Goal: Transaction & Acquisition: Book appointment/travel/reservation

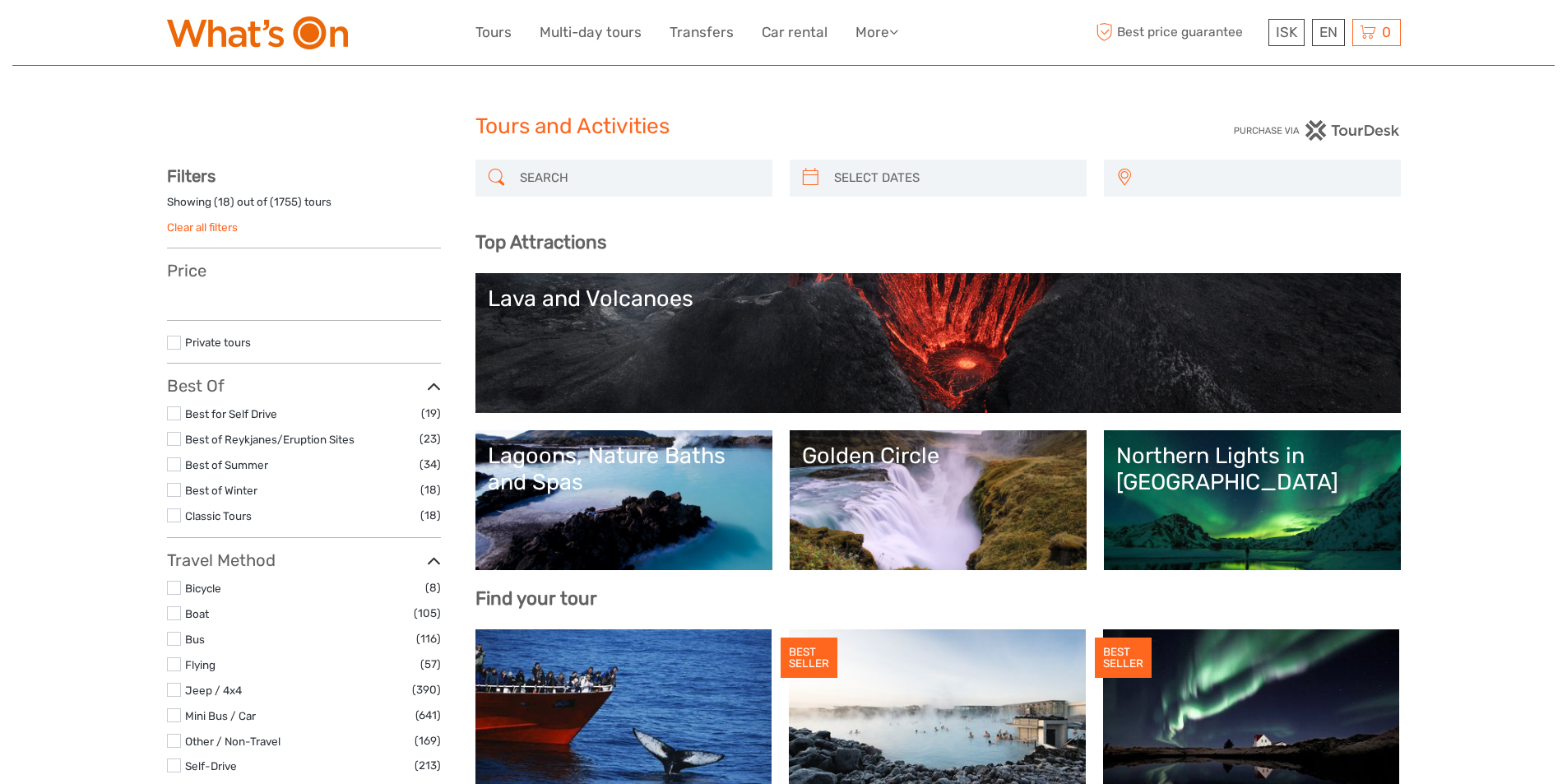
select select
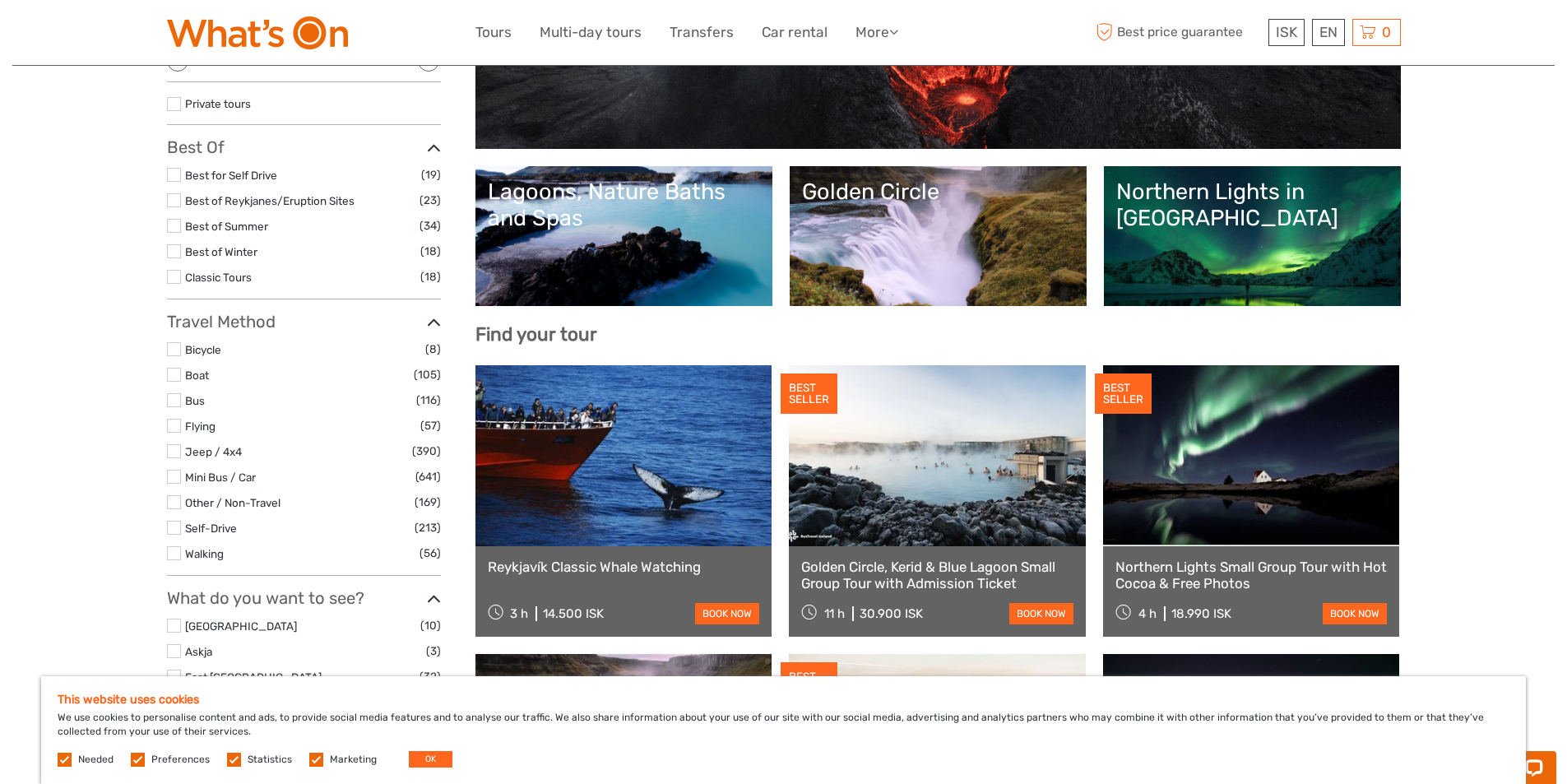
scroll to position [246, 0]
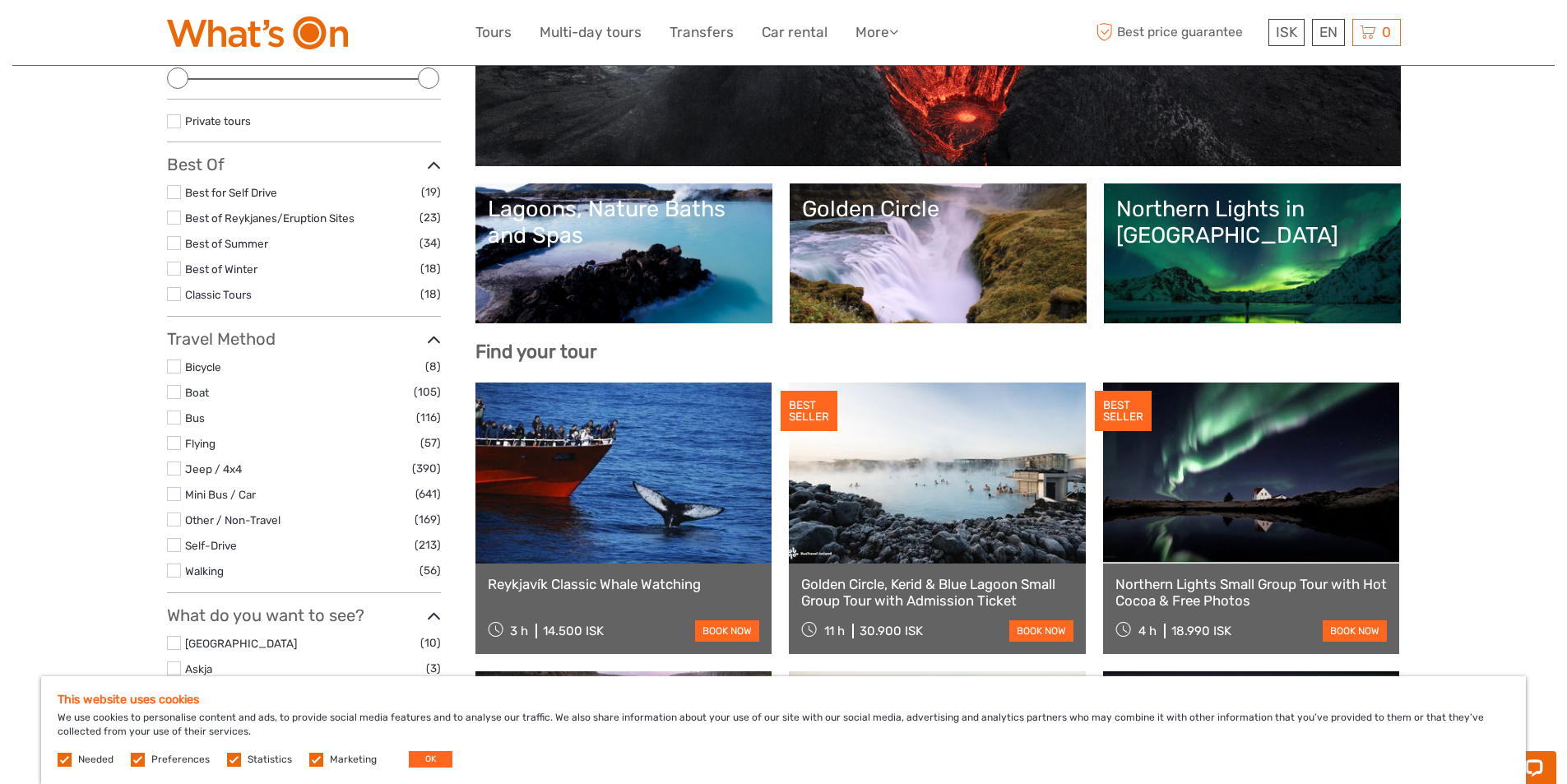
click at [580, 263] on link "Lagoons, Nature Baths and Spas" at bounding box center [624, 253] width 272 height 115
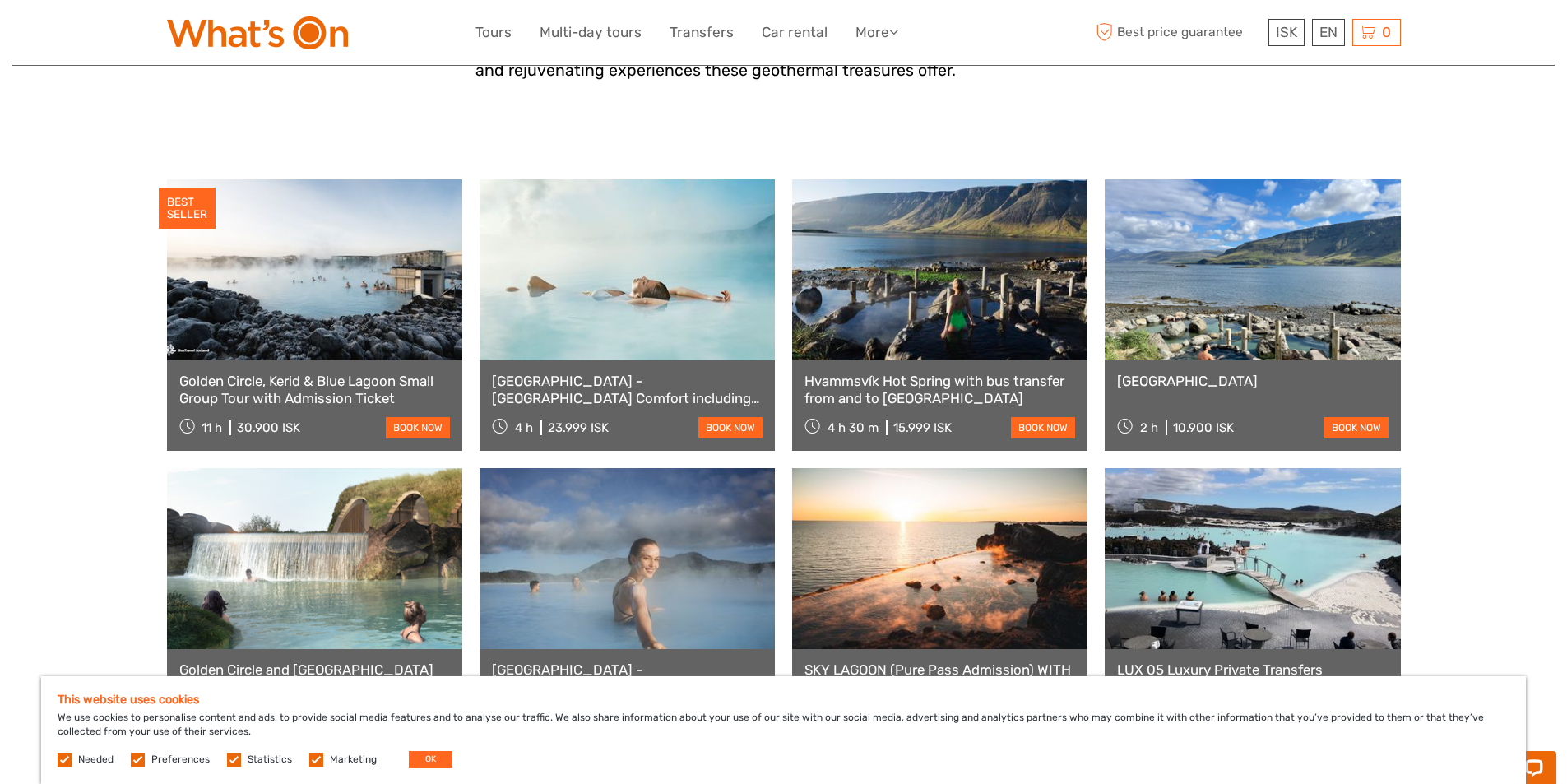
scroll to position [658, 0]
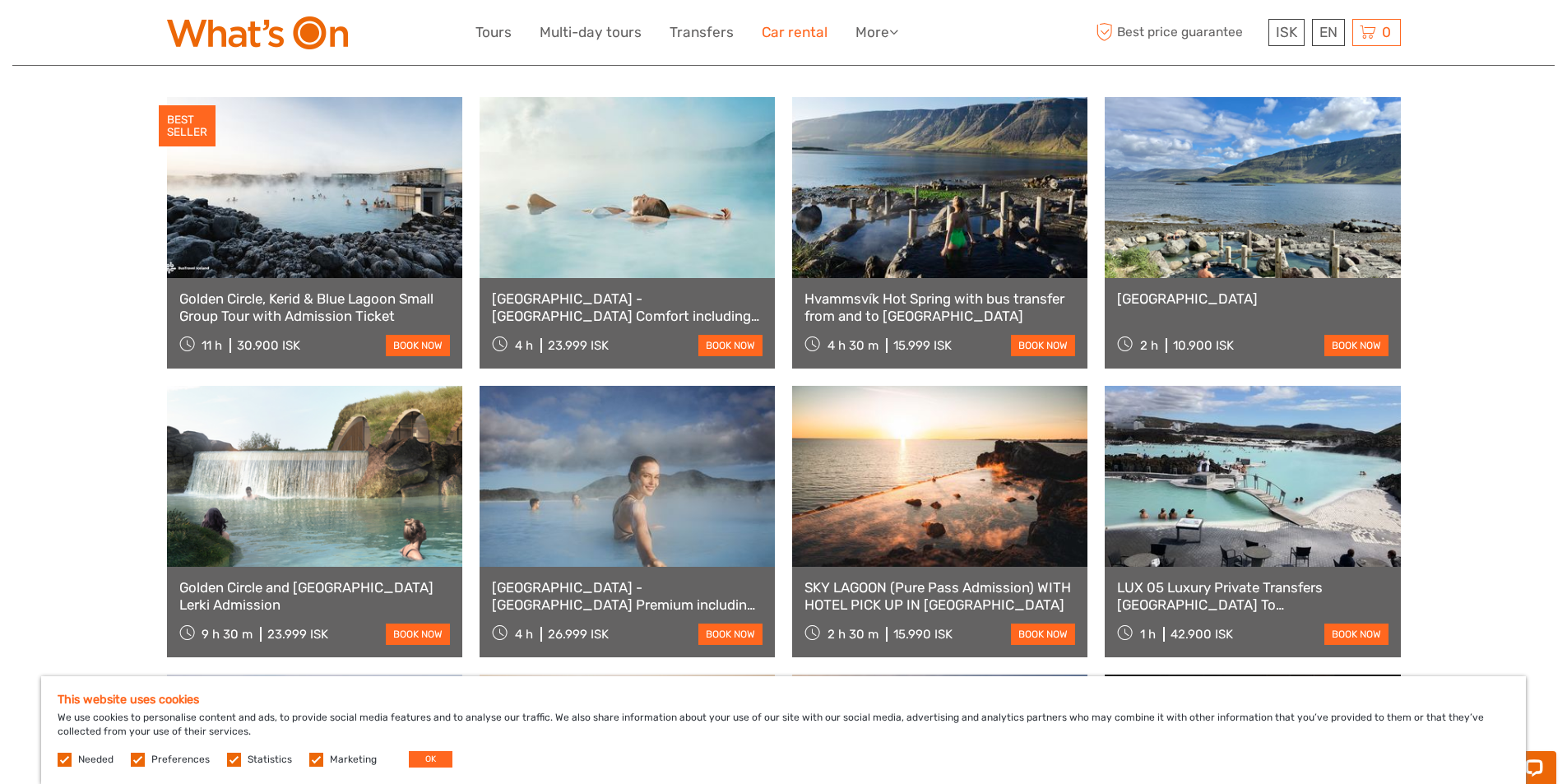
click at [800, 29] on link "Car rental" at bounding box center [795, 32] width 66 height 23
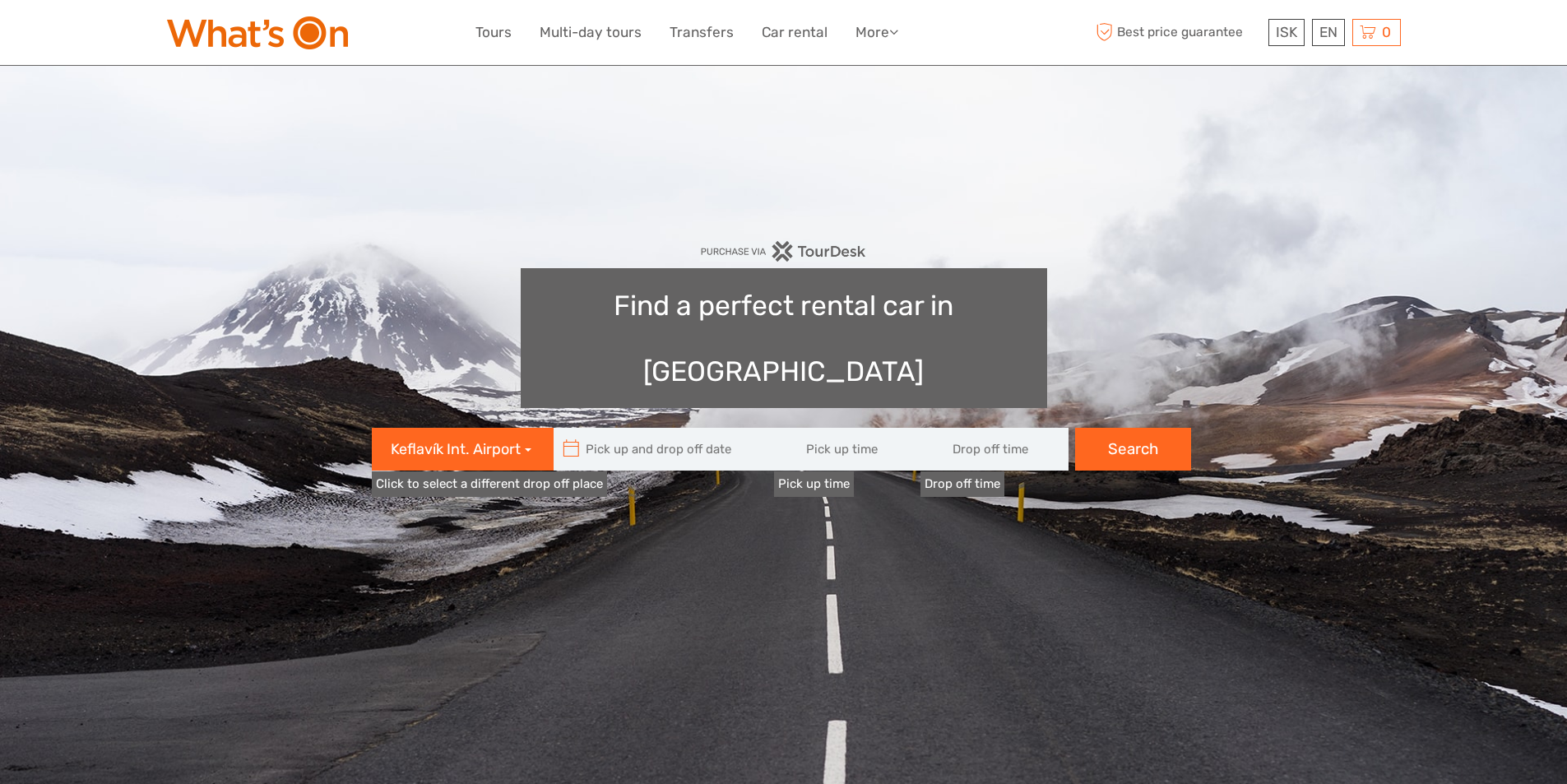
type input "08:00"
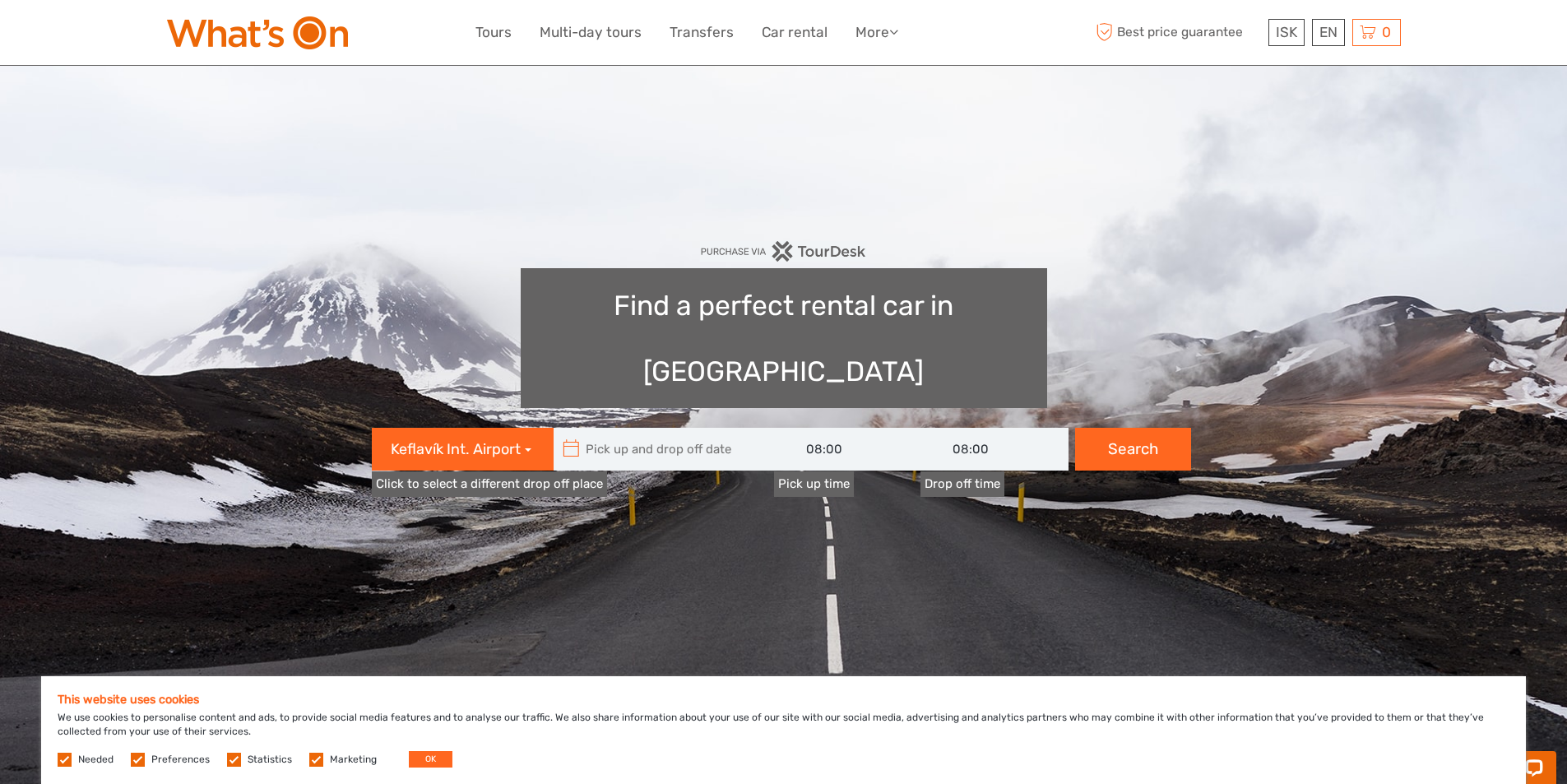
type input "[DATE]"
click at [641, 428] on input "text" at bounding box center [665, 448] width 222 height 42
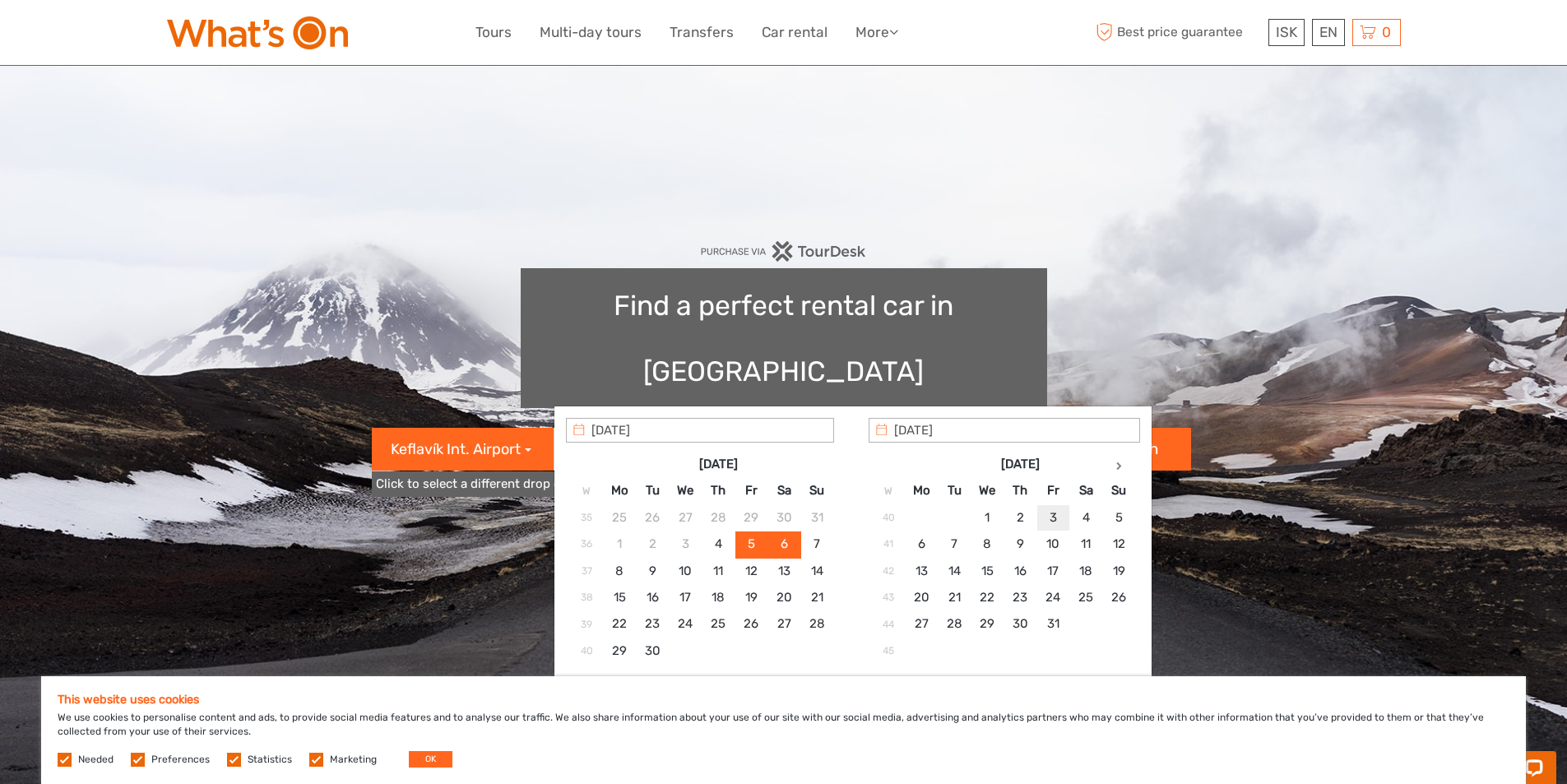
type input "[DATE]"
type input "[DATE] - [DATE]"
click at [704, 428] on input "[DATE] - [DATE]" at bounding box center [665, 448] width 222 height 42
type input "[DATE]"
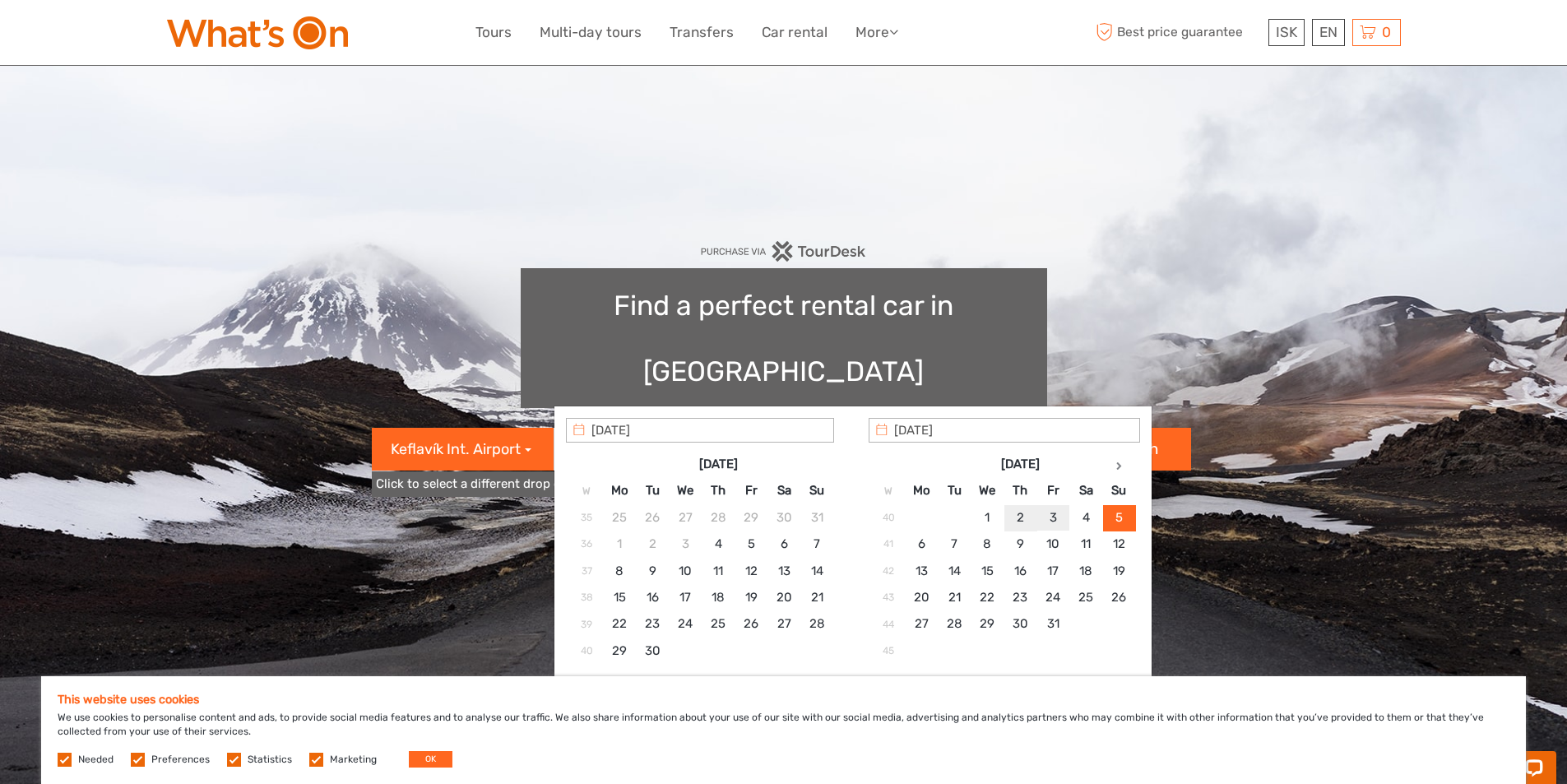
type input "[DATE]"
drag, startPoint x: 1046, startPoint y: 519, endPoint x: 1109, endPoint y: 511, distance: 63.5
type input "[DATE] - [DATE]"
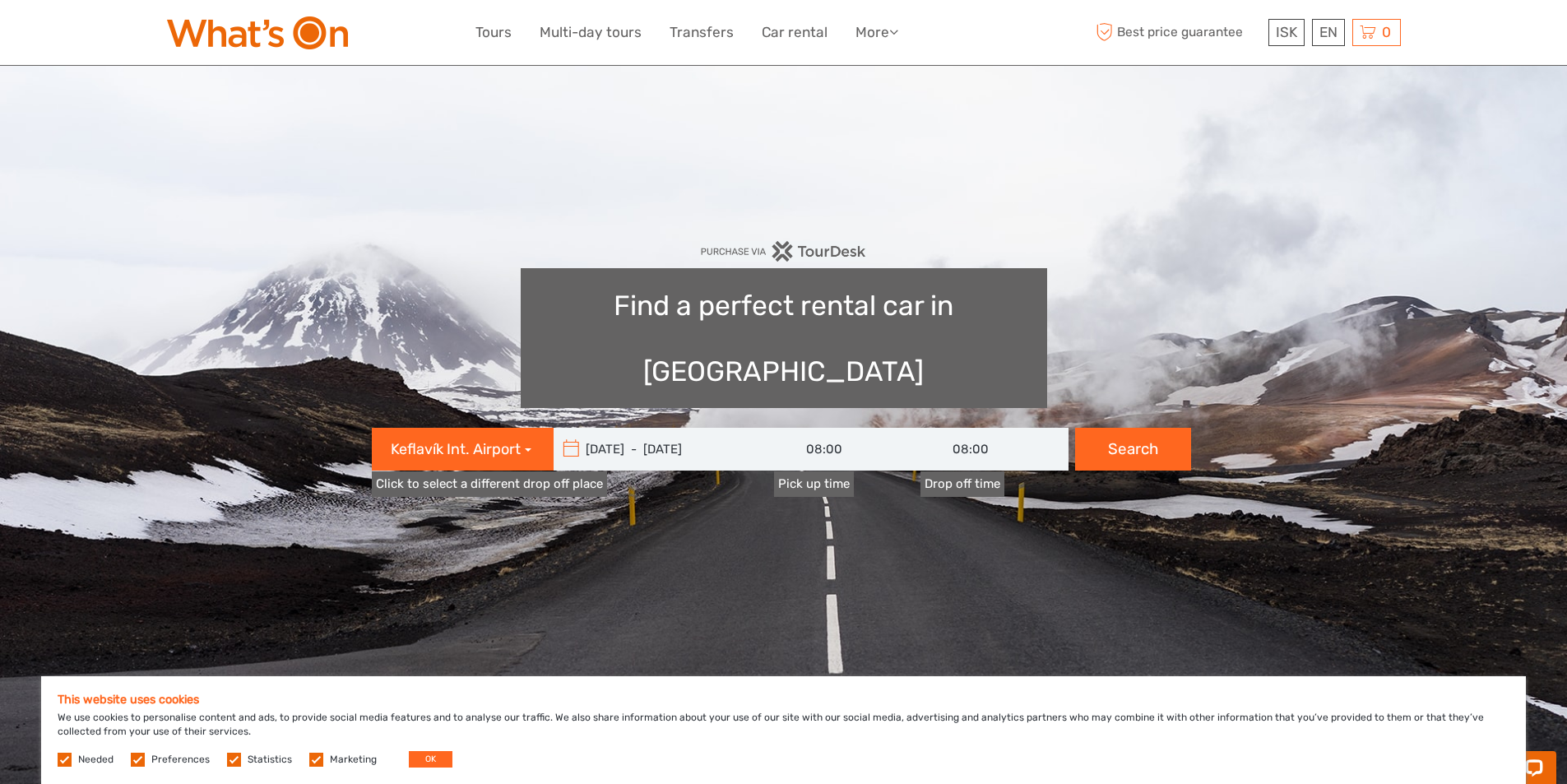
click at [813, 471] on label "Pick up time" at bounding box center [814, 483] width 80 height 25
click at [813, 428] on input "08:00" at bounding box center [848, 448] width 148 height 42
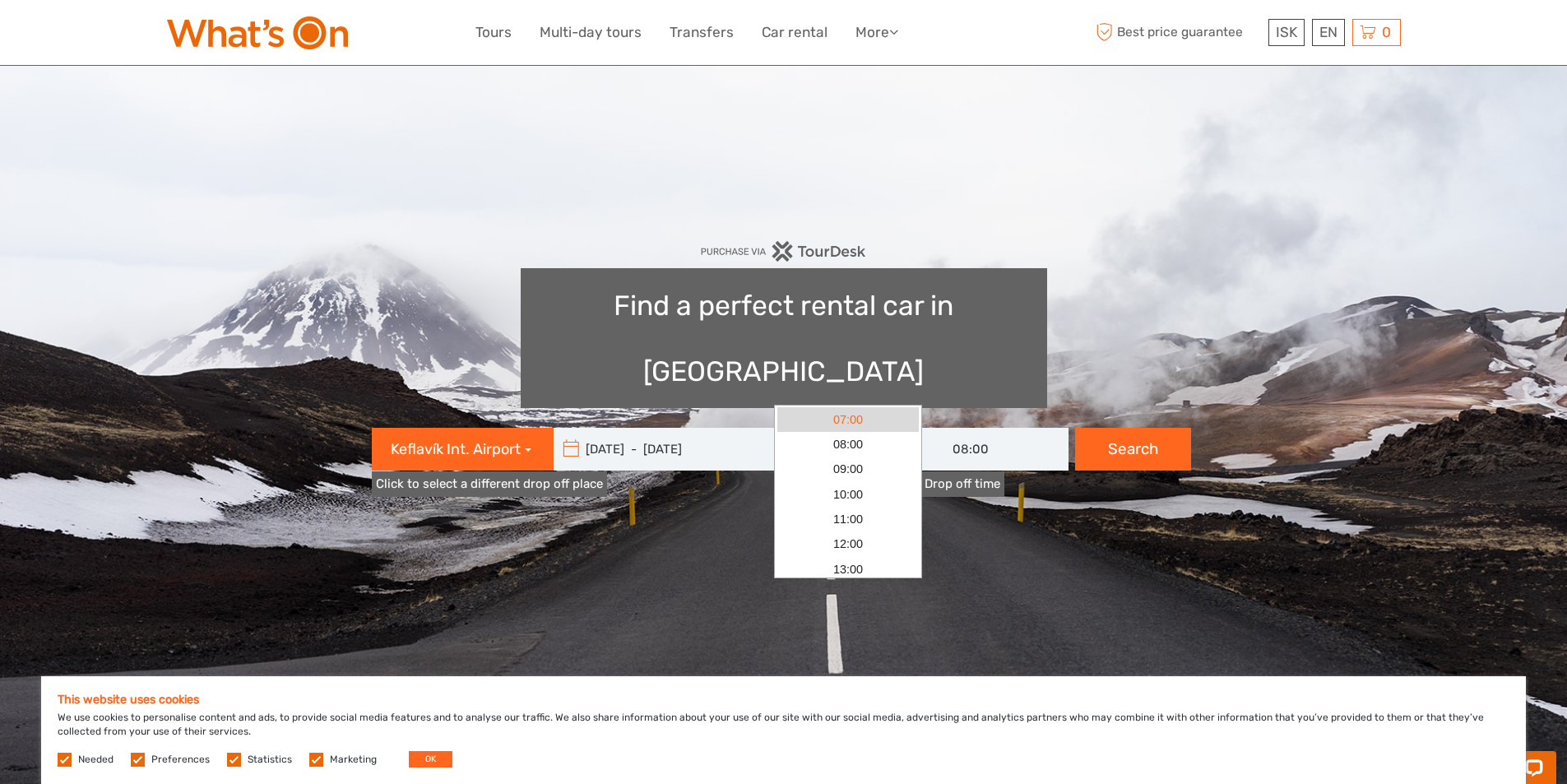
click at [834, 421] on link "07:00" at bounding box center [848, 419] width 141 height 24
type input "07:00"
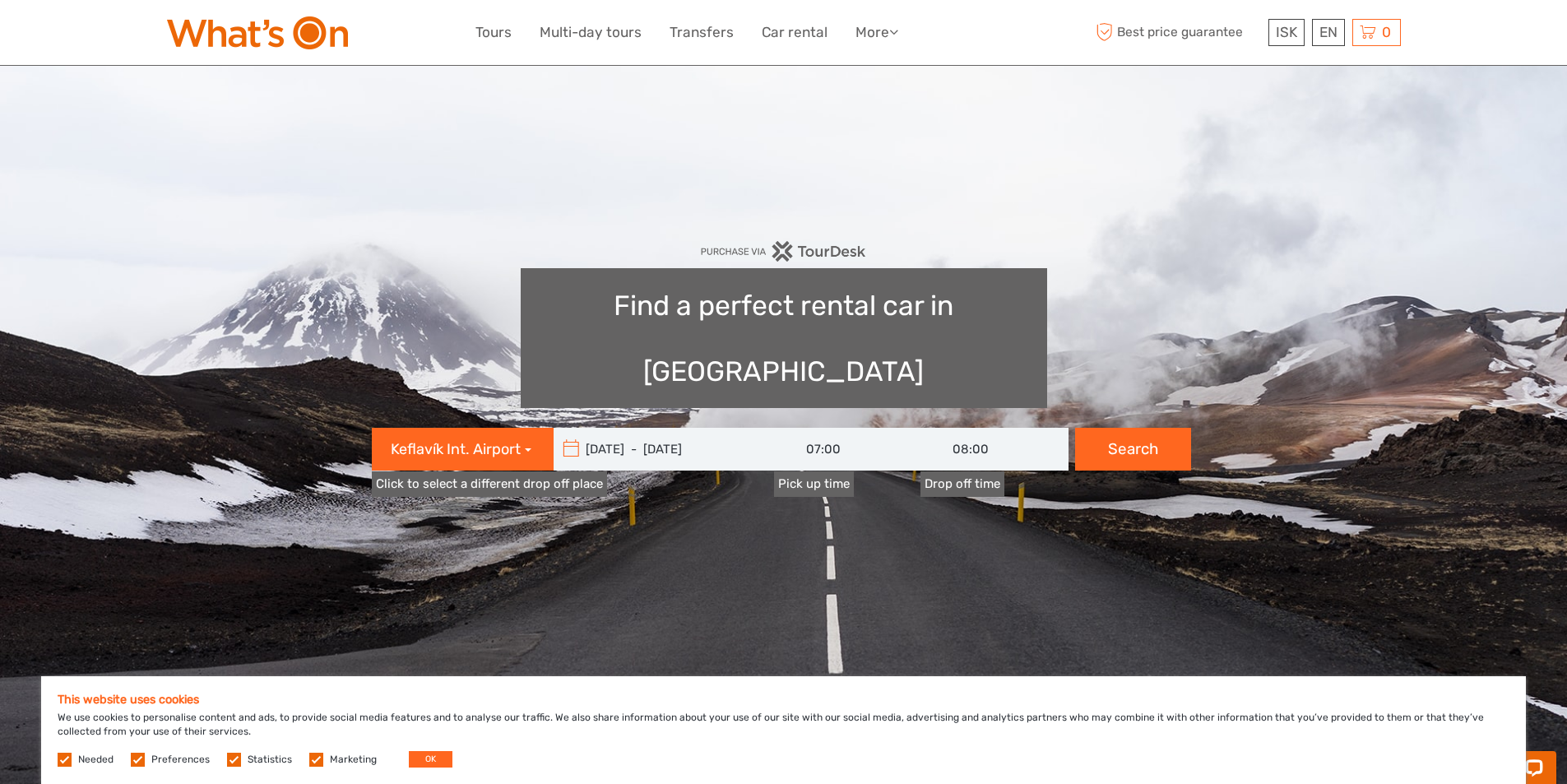
click at [980, 428] on input "08:00" at bounding box center [994, 448] width 148 height 42
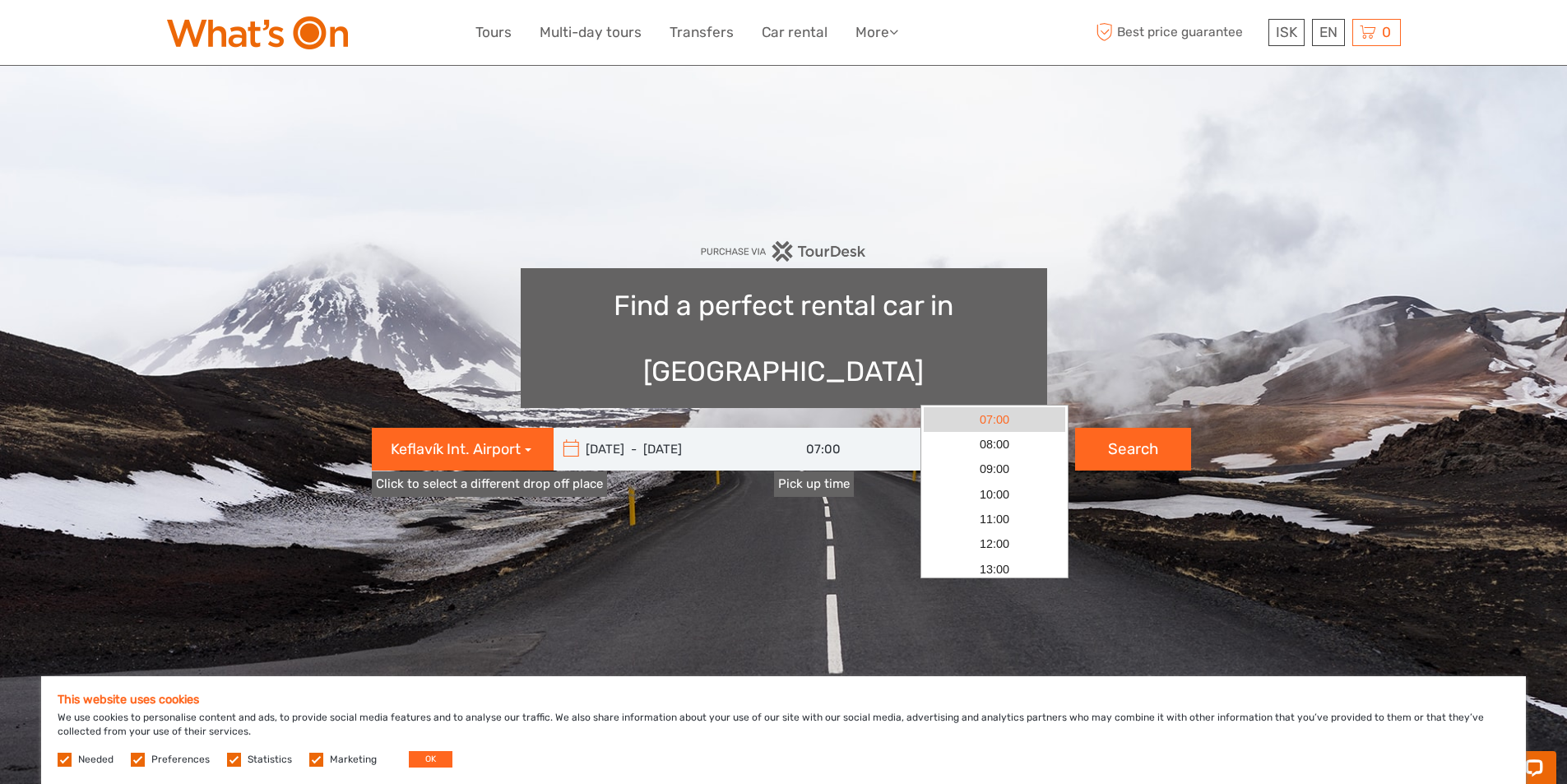
click at [1004, 412] on link "07:00" at bounding box center [994, 419] width 141 height 24
type input "07:00"
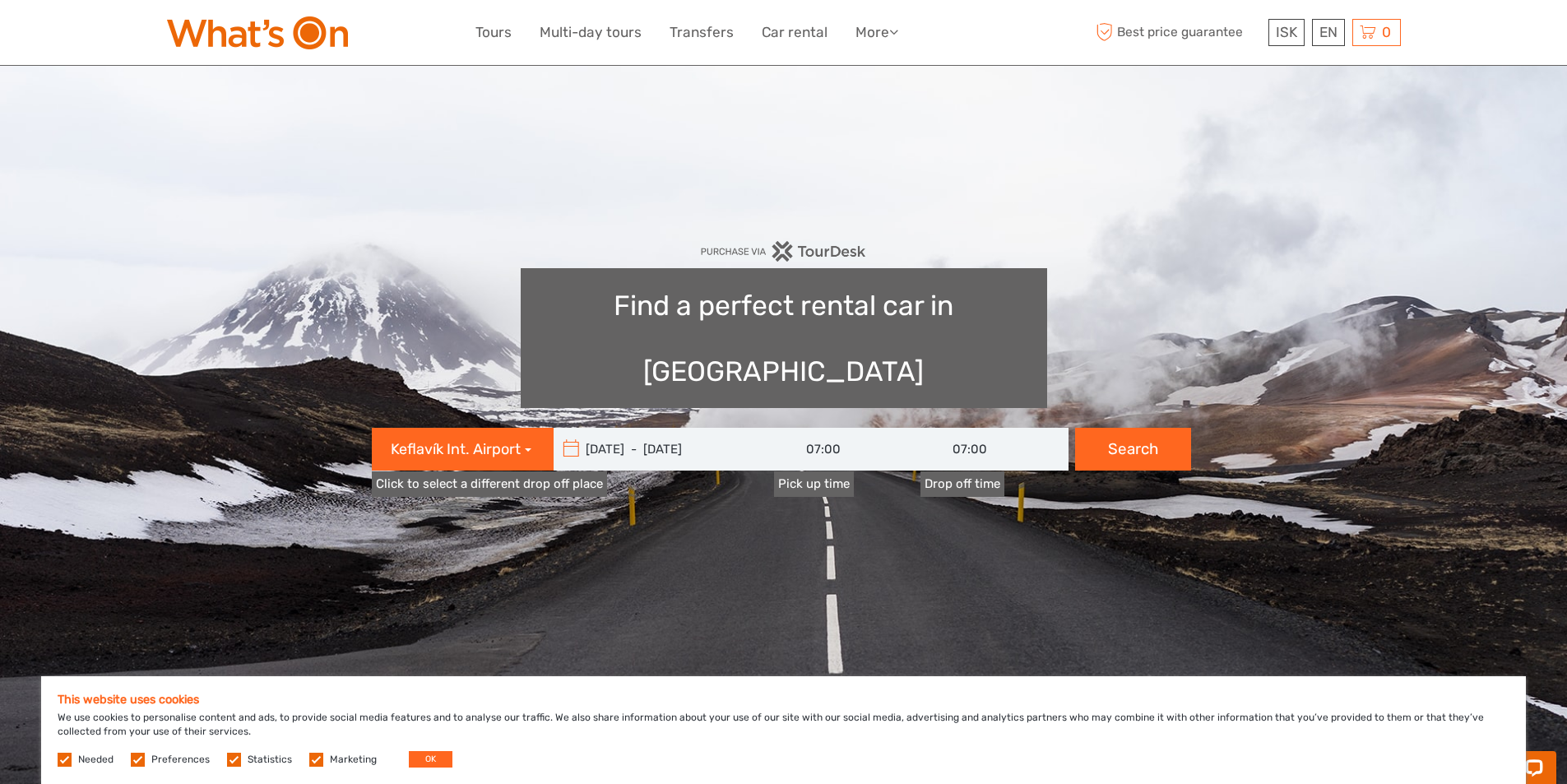
click at [1120, 428] on button "Search" at bounding box center [1133, 448] width 116 height 42
type input "[DATE] - [DATE]"
type input "07:00"
